Goal: Use online tool/utility: Utilize a website feature to perform a specific function

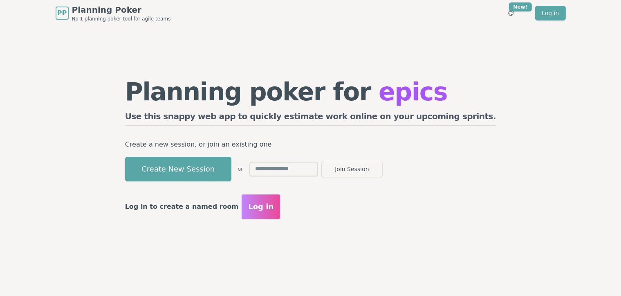
click at [231, 176] on button "Create New Session" at bounding box center [178, 169] width 106 height 25
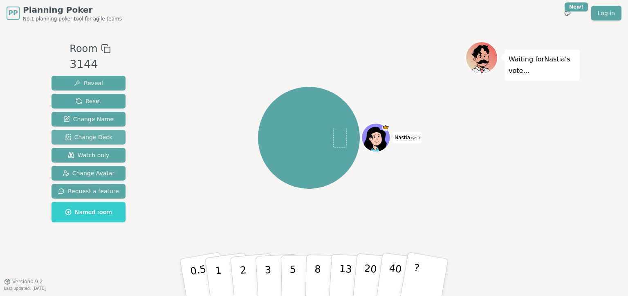
click at [87, 140] on span "Change Deck" at bounding box center [89, 137] width 48 height 8
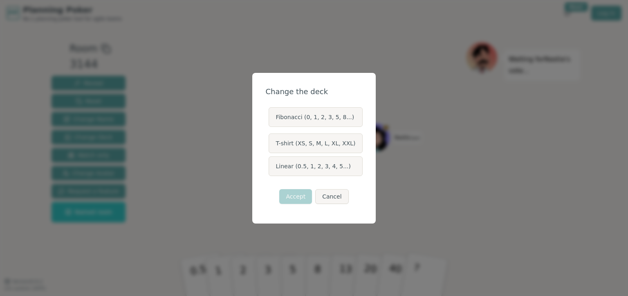
click at [328, 171] on label "Linear (0.5, 1, 2, 3, 4, 5...)" at bounding box center [316, 166] width 94 height 20
click at [272, 169] on button "Linear (0.5, 1, 2, 3, 4, 5...)" at bounding box center [268, 166] width 7 height 7
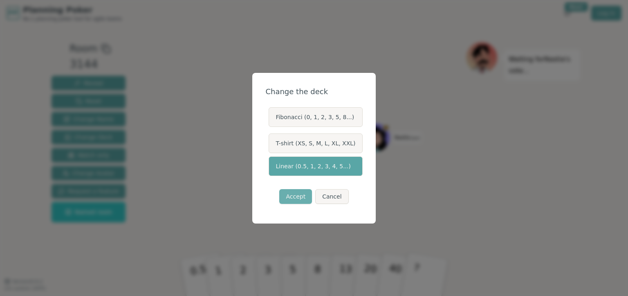
click at [301, 199] on button "Accept" at bounding box center [295, 196] width 33 height 15
